Goal: Obtain resource: Obtain resource

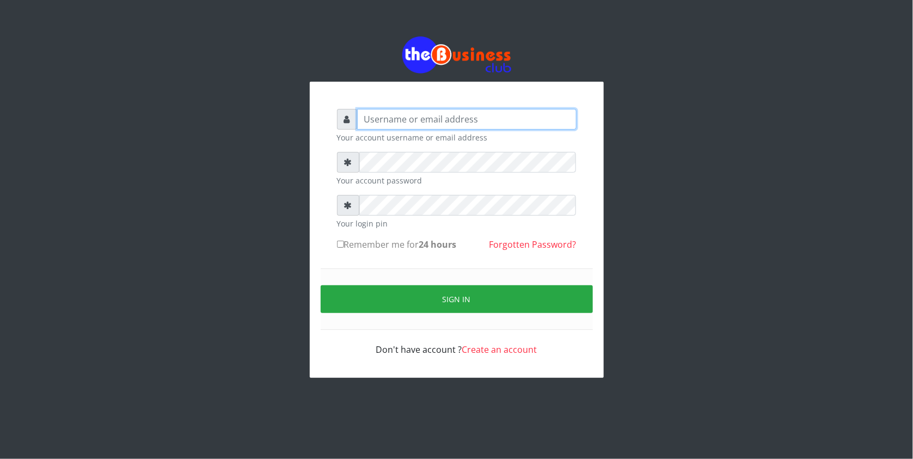
type input "graciouscybercafe@gmail.com"
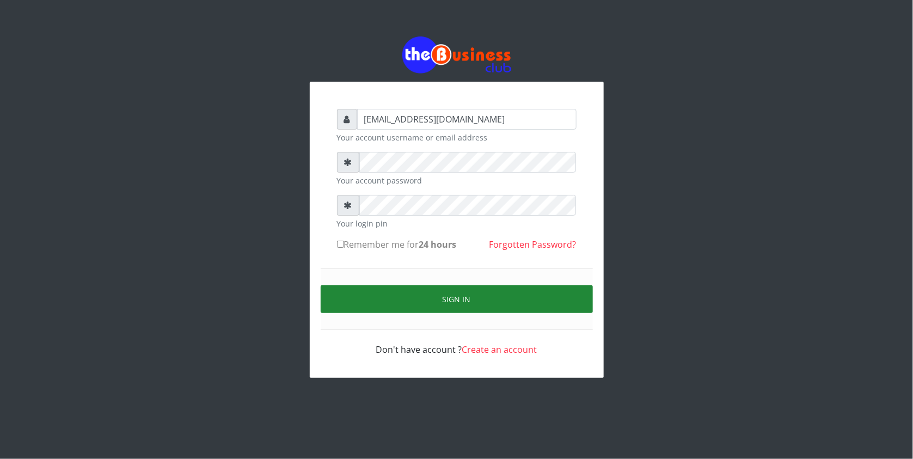
click at [355, 307] on button "Sign in" at bounding box center [456, 299] width 272 height 28
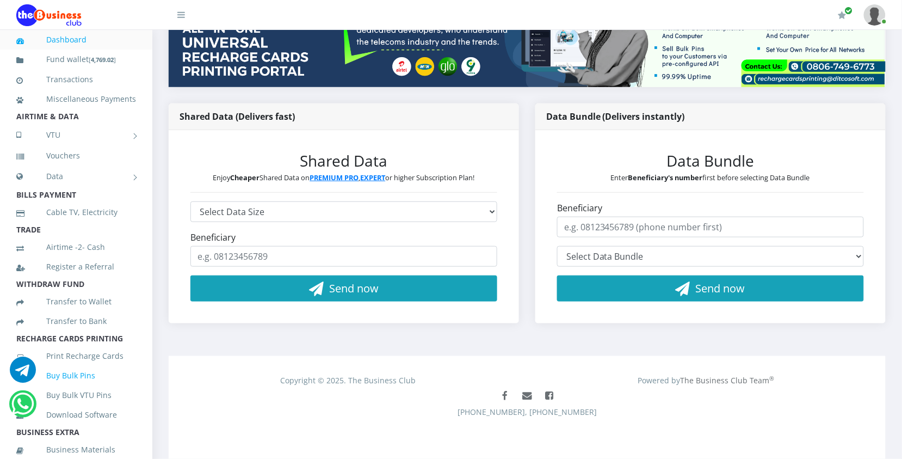
click at [81, 384] on link "Buy Bulk Pins" at bounding box center [76, 375] width 120 height 25
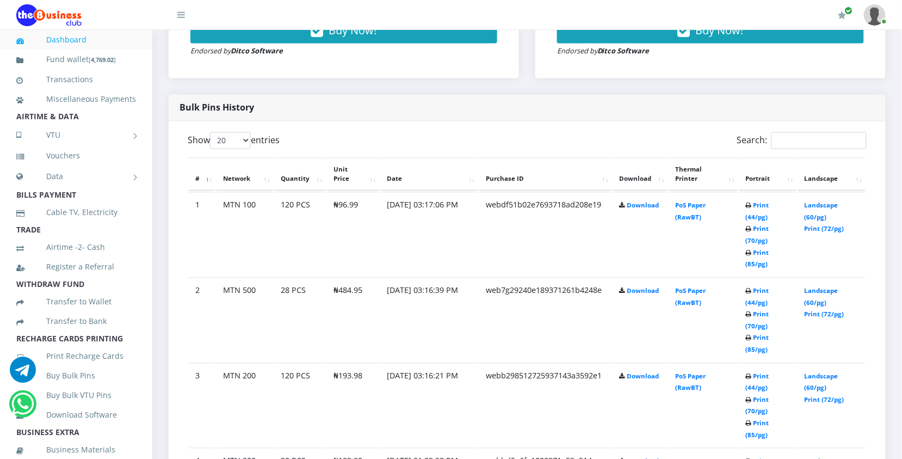
scroll to position [476, 0]
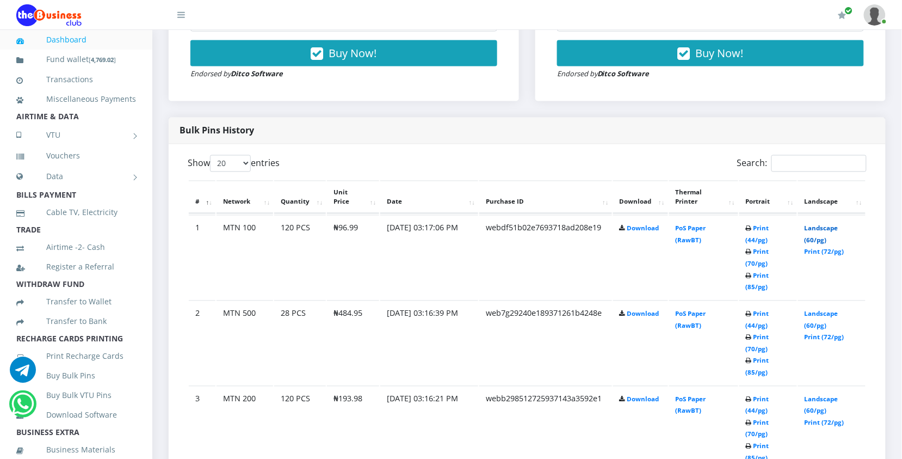
click at [827, 229] on link "Landscape (60/pg)" at bounding box center [822, 234] width 34 height 20
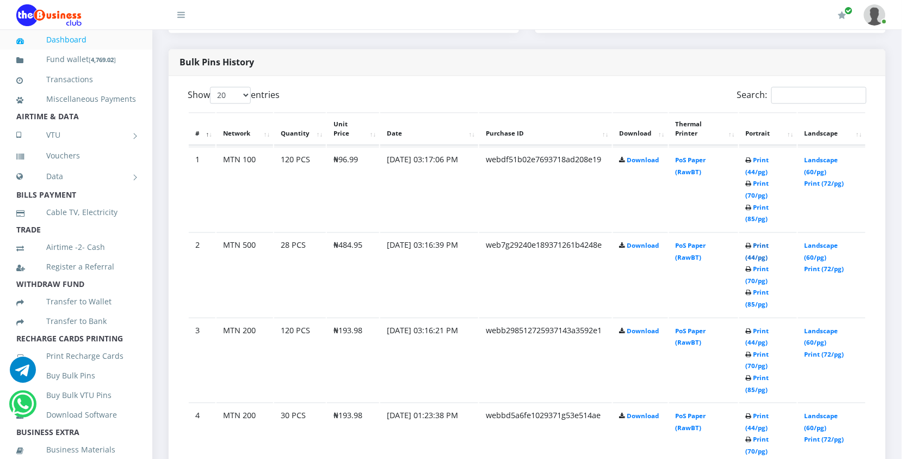
click at [755, 244] on link "Print (44/pg)" at bounding box center [757, 252] width 23 height 20
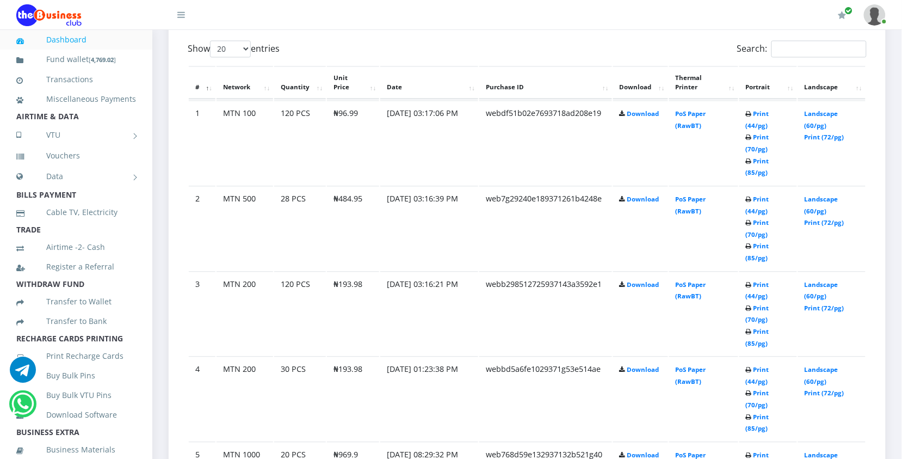
scroll to position [612, 0]
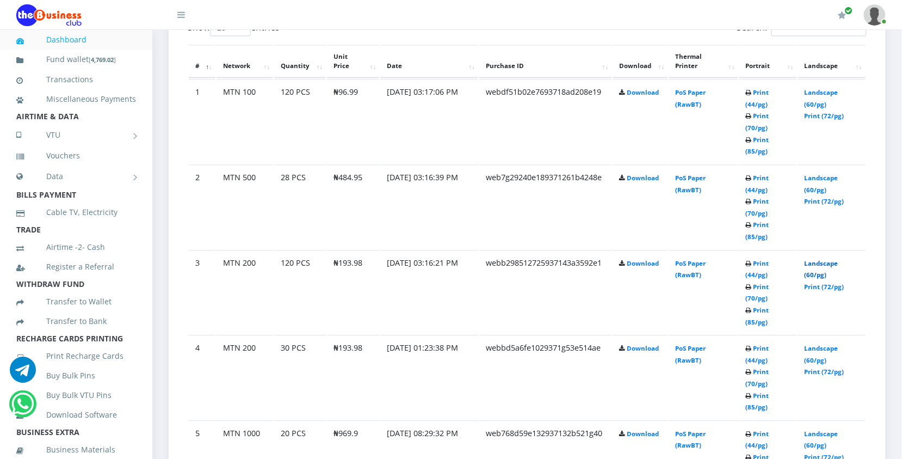
click at [823, 262] on link "Landscape (60/pg)" at bounding box center [822, 269] width 34 height 20
click at [189, 209] on td "2" at bounding box center [202, 206] width 27 height 84
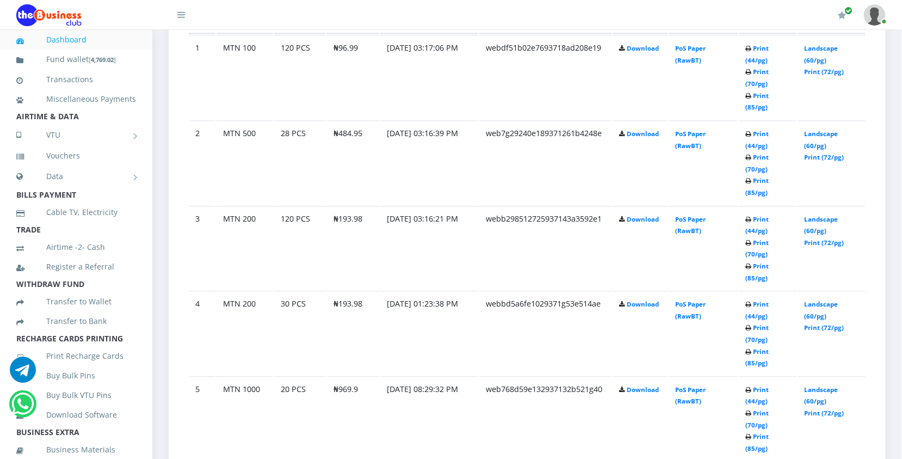
scroll to position [680, 0]
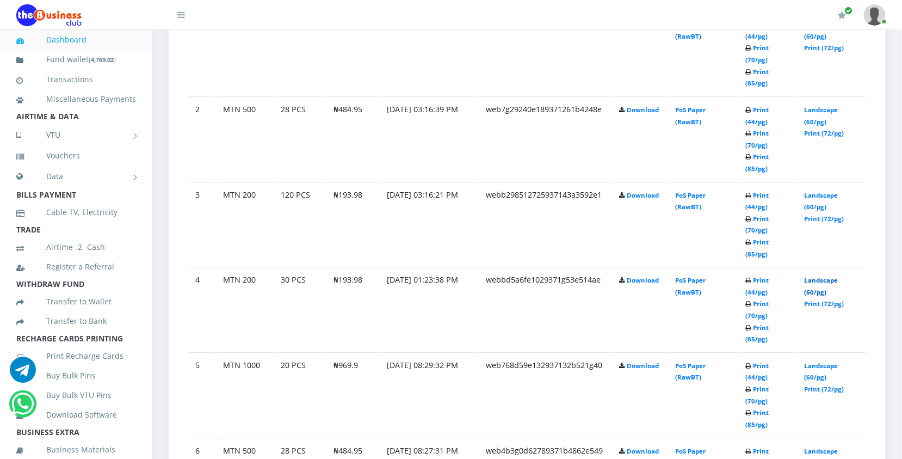
click at [817, 278] on link "Landscape (60/pg)" at bounding box center [822, 286] width 34 height 20
